Goal: Task Accomplishment & Management: Manage account settings

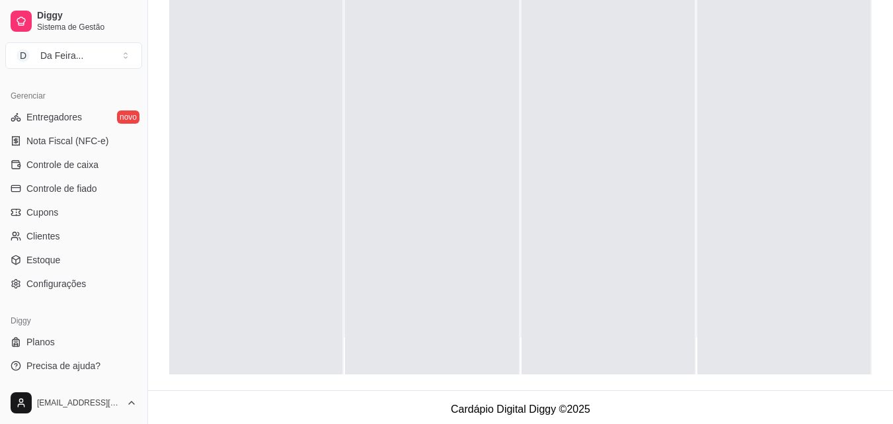
scroll to position [202, 0]
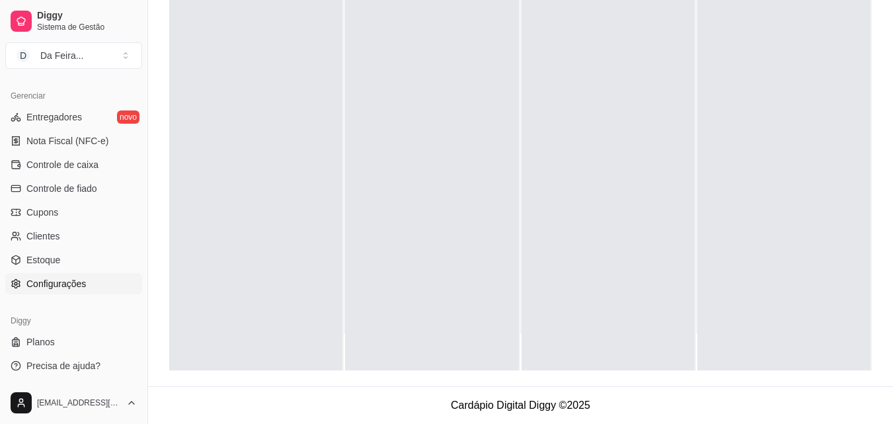
click at [74, 284] on span "Configurações" at bounding box center [56, 283] width 60 height 13
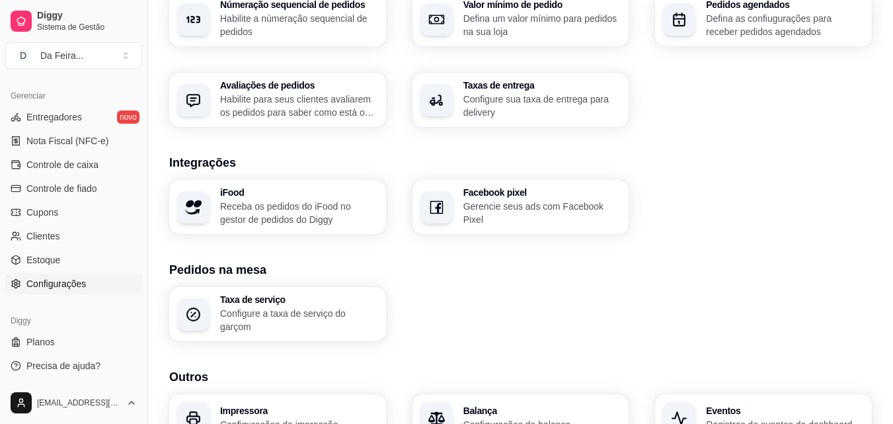
scroll to position [502, 0]
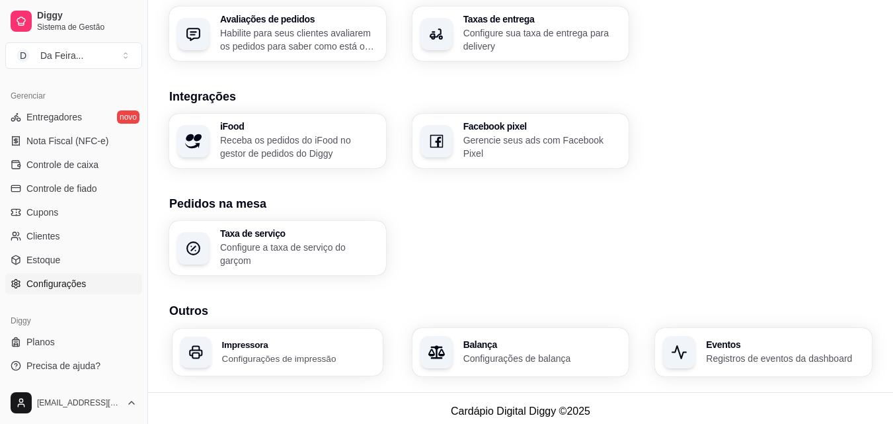
click at [293, 352] on p "Configurações de impressão" at bounding box center [298, 358] width 153 height 13
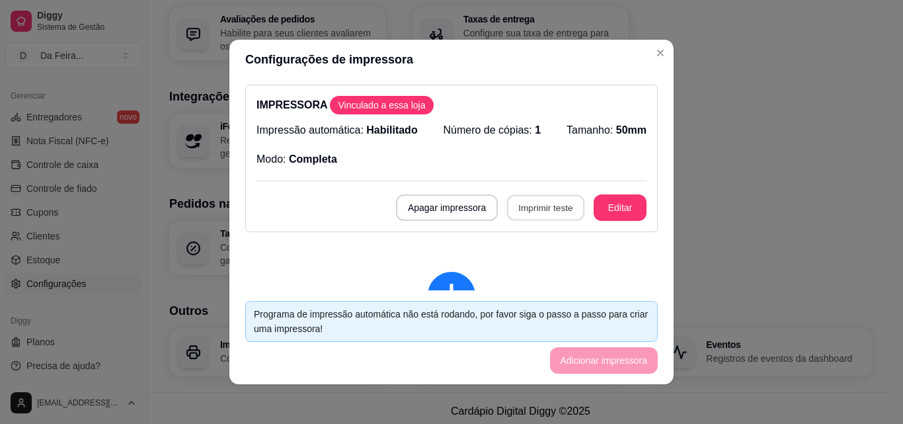
click at [531, 207] on button "Imprimir teste" at bounding box center [545, 208] width 77 height 26
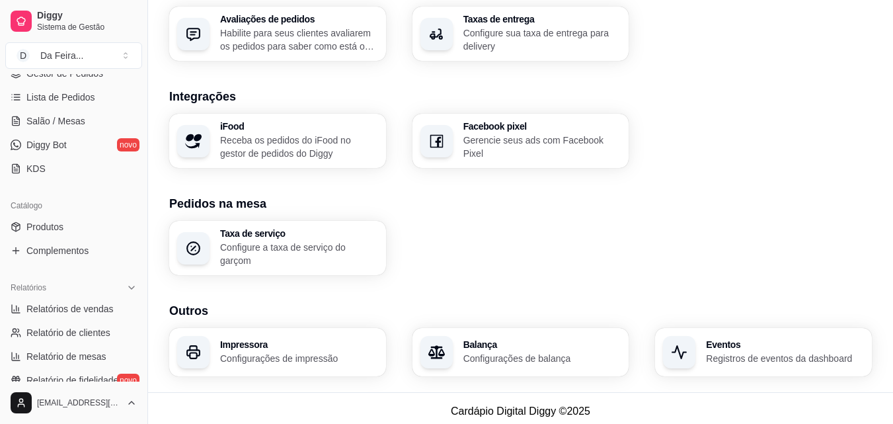
scroll to position [0, 0]
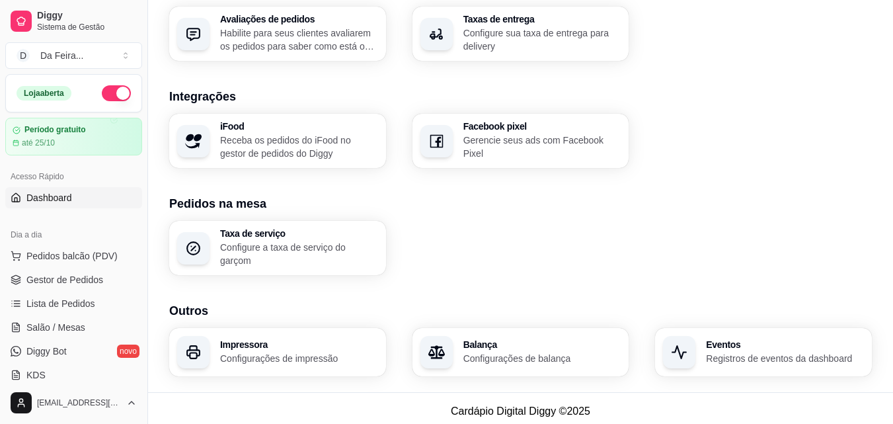
click at [61, 200] on span "Dashboard" at bounding box center [49, 197] width 46 height 13
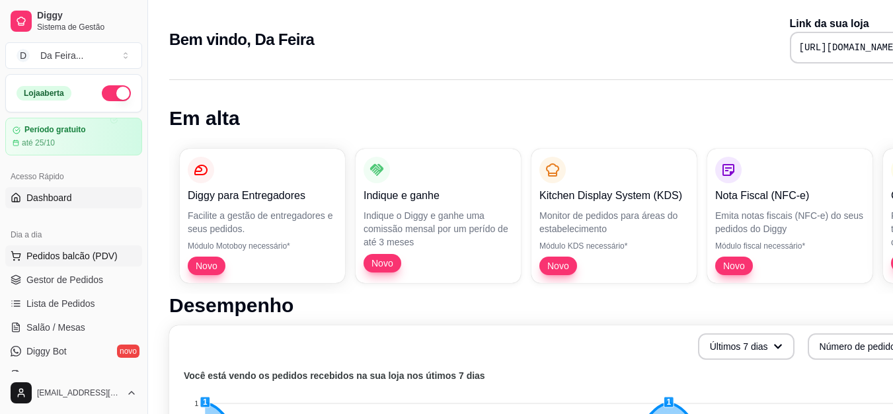
click at [71, 260] on span "Pedidos balcão (PDV)" at bounding box center [71, 255] width 91 height 13
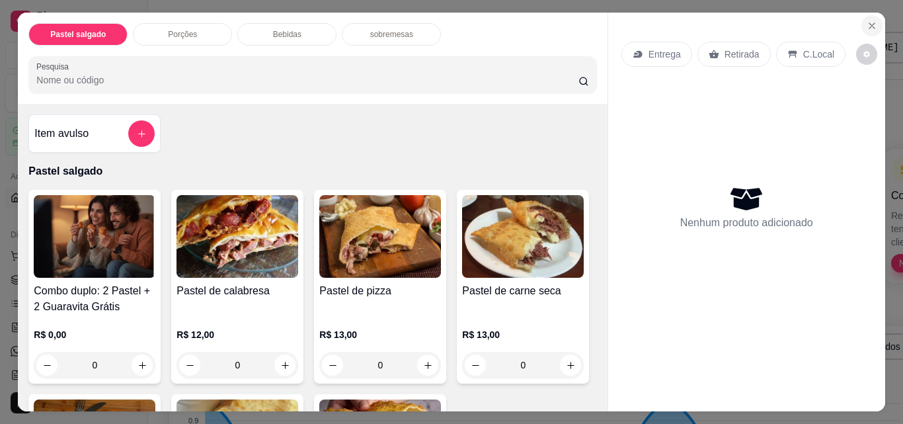
click at [869, 23] on icon "Close" at bounding box center [871, 25] width 5 height 5
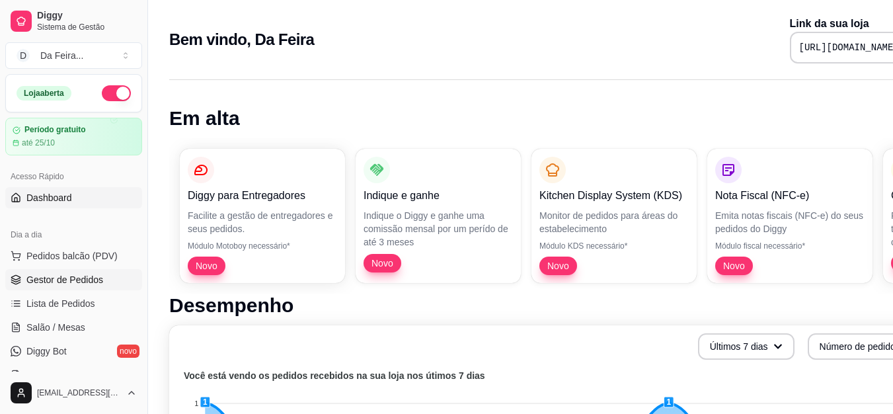
click at [53, 272] on link "Gestor de Pedidos" at bounding box center [73, 279] width 137 height 21
